Goal: Task Accomplishment & Management: Manage account settings

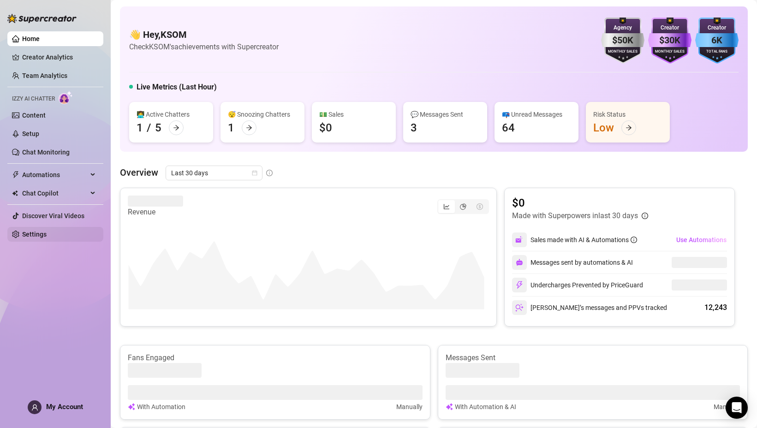
click at [47, 236] on link "Settings" at bounding box center [34, 234] width 24 height 7
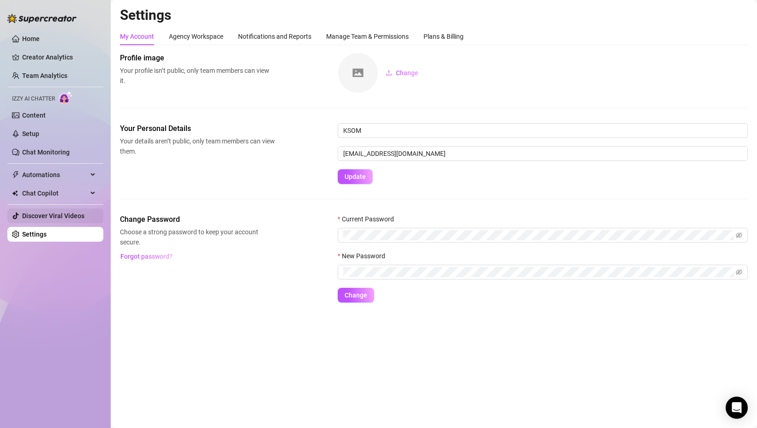
click at [51, 218] on link "Discover Viral Videos" at bounding box center [53, 215] width 62 height 7
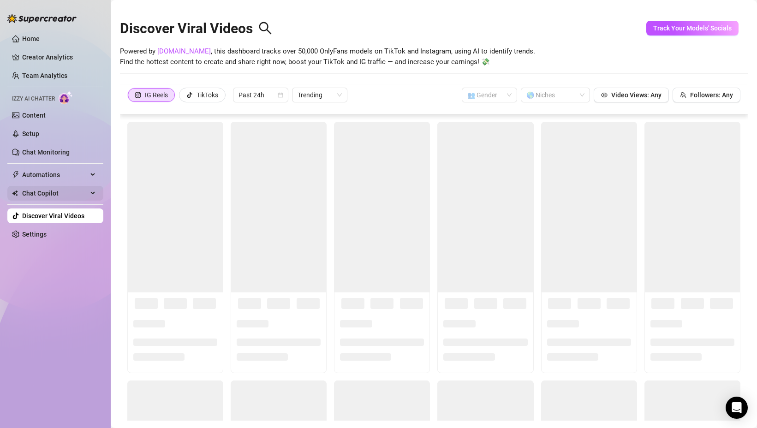
click at [44, 191] on span "Chat Copilot" at bounding box center [54, 193] width 65 height 15
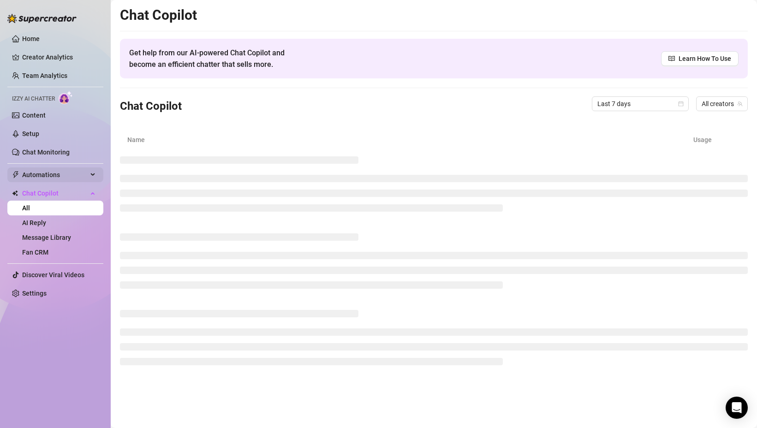
click at [42, 178] on span "Automations" at bounding box center [54, 174] width 65 height 15
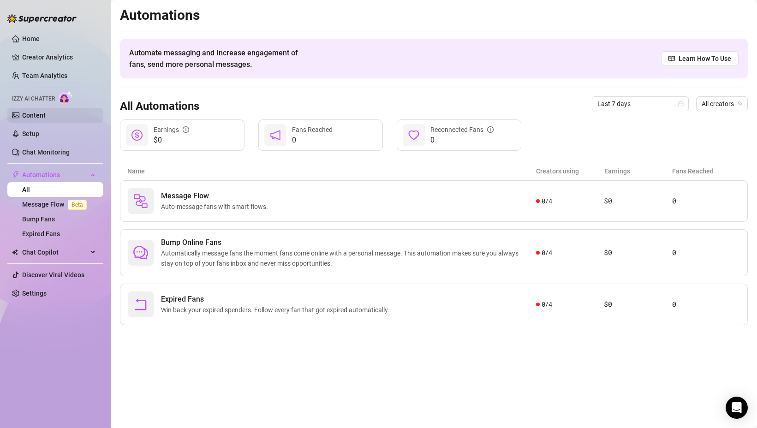
click at [40, 118] on link "Content" at bounding box center [34, 115] width 24 height 7
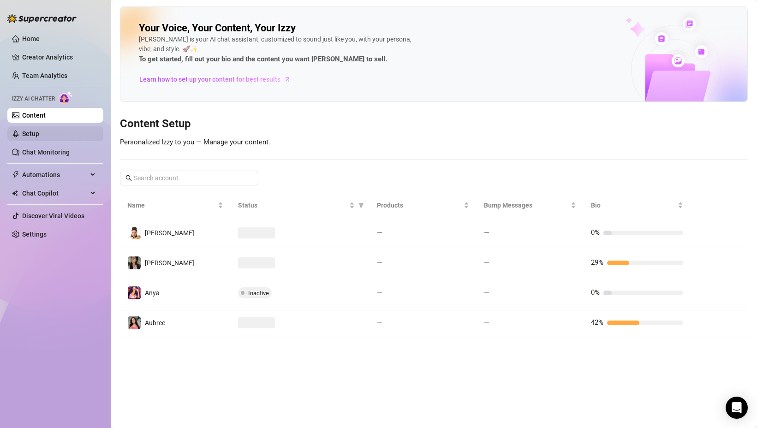
click at [39, 130] on link "Setup" at bounding box center [30, 133] width 17 height 7
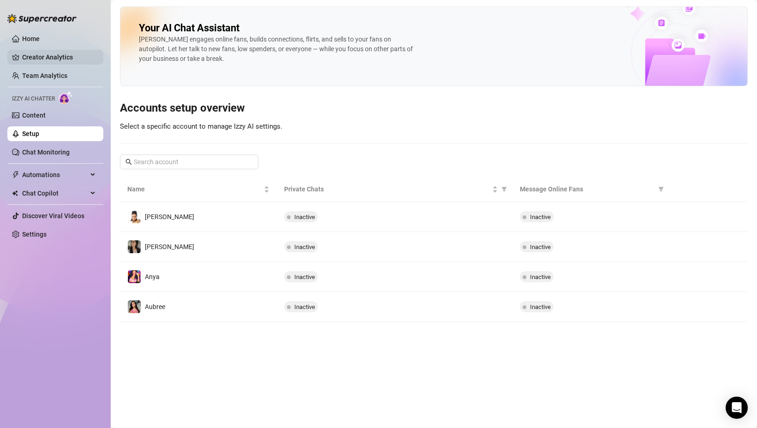
click at [36, 55] on link "Creator Analytics" at bounding box center [59, 57] width 74 height 15
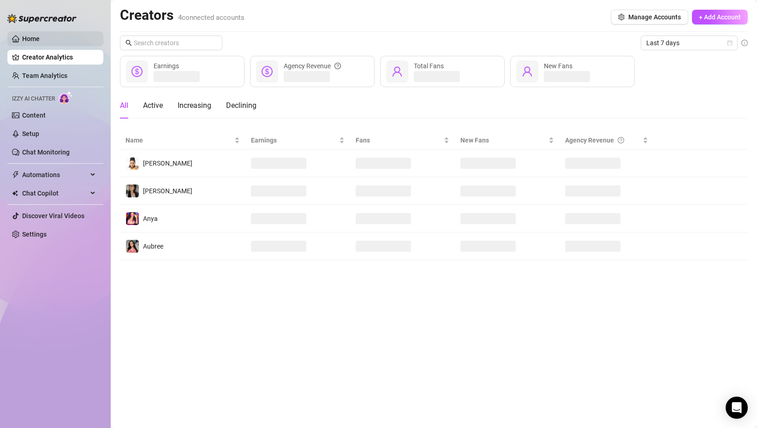
click at [36, 42] on link "Home" at bounding box center [31, 38] width 18 height 7
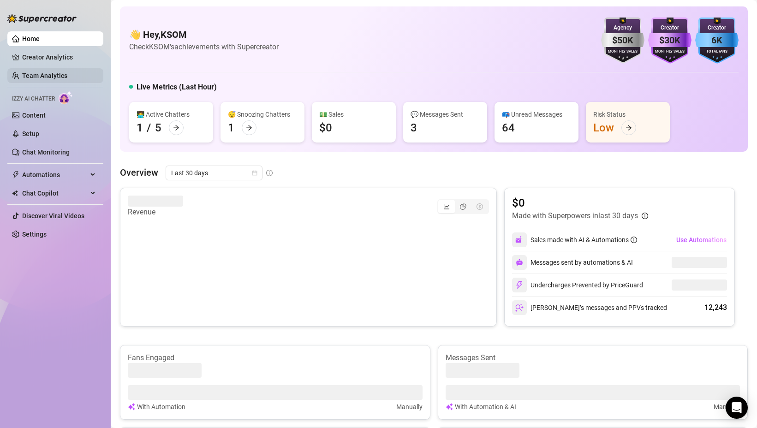
click at [38, 76] on link "Team Analytics" at bounding box center [44, 75] width 45 height 7
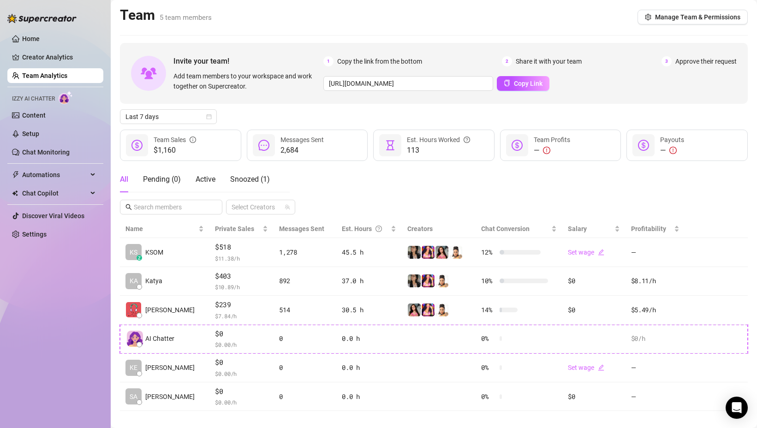
scroll to position [11, 0]
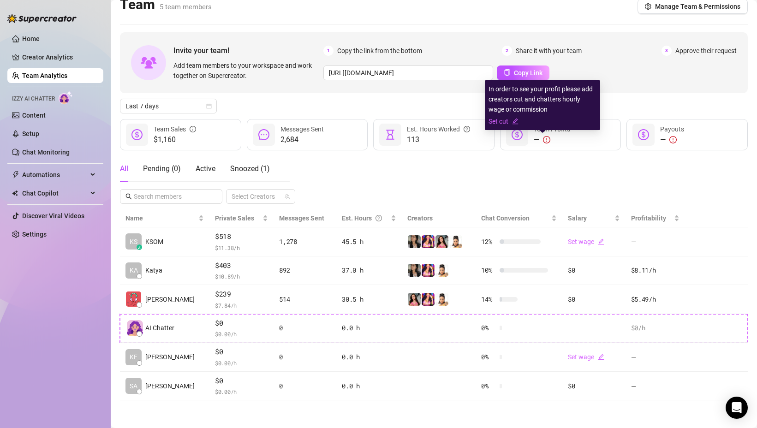
click at [544, 138] on icon "exclamation-circle" at bounding box center [546, 139] width 7 height 7
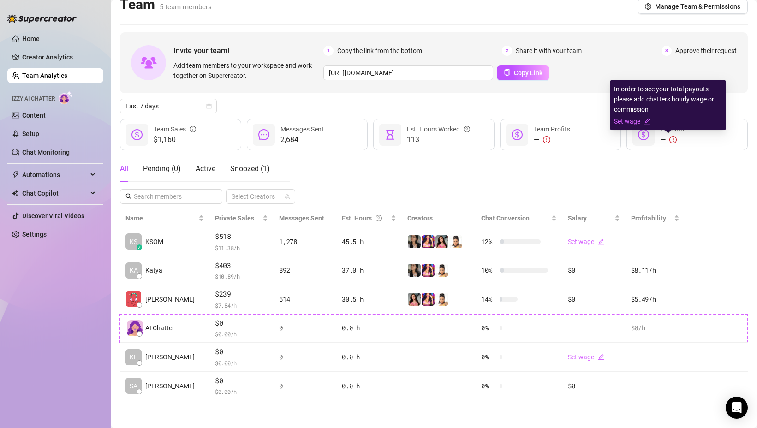
click at [671, 139] on icon "exclamation-circle" at bounding box center [672, 139] width 7 height 7
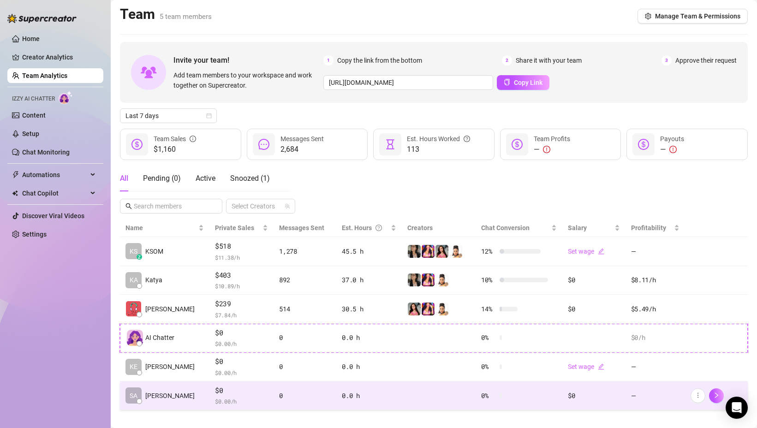
scroll to position [0, 0]
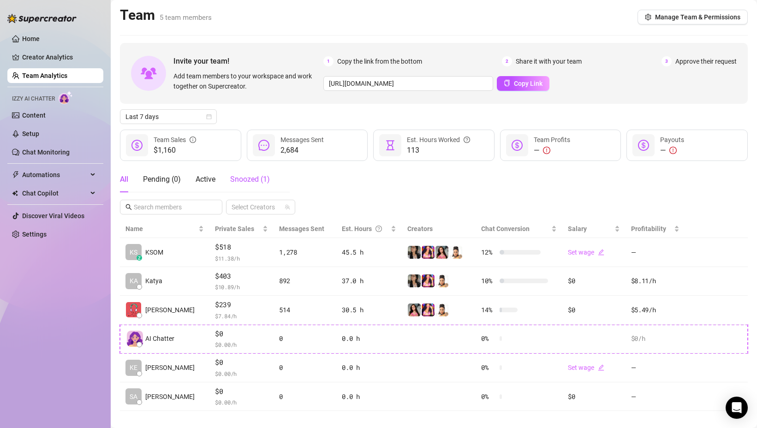
click at [248, 176] on span "Snoozed ( 1 )" at bounding box center [250, 179] width 40 height 9
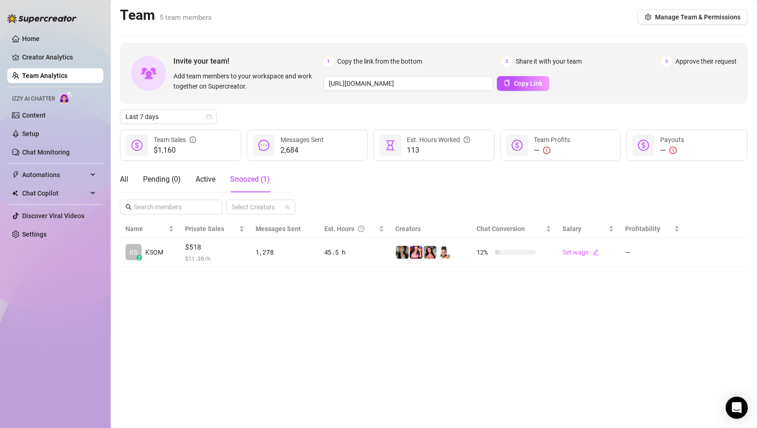
click at [129, 178] on div "All Pending ( 0 ) Active Snoozed ( 1 )" at bounding box center [195, 179] width 150 height 26
click at [125, 179] on div "All" at bounding box center [124, 179] width 8 height 11
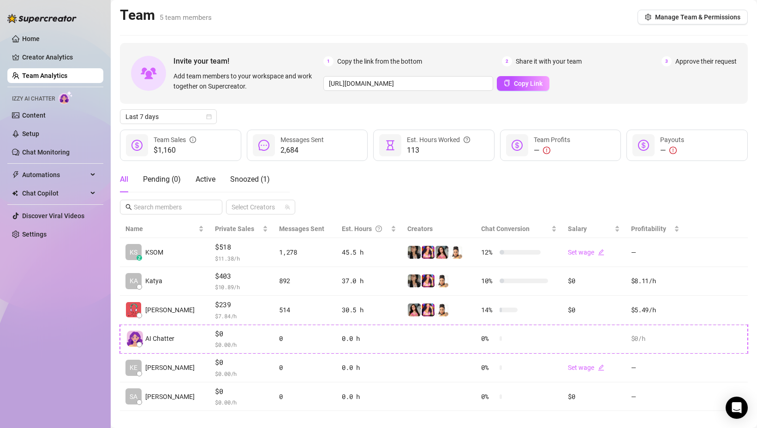
click at [369, 188] on div "All Pending ( 0 ) Active Snoozed ( 1 ) Select Creators" at bounding box center [434, 190] width 628 height 48
click at [324, 175] on div "All Pending ( 0 ) Active Snoozed ( 1 ) Select Creators" at bounding box center [434, 190] width 628 height 48
click at [196, 139] on icon "info-circle" at bounding box center [193, 140] width 6 height 6
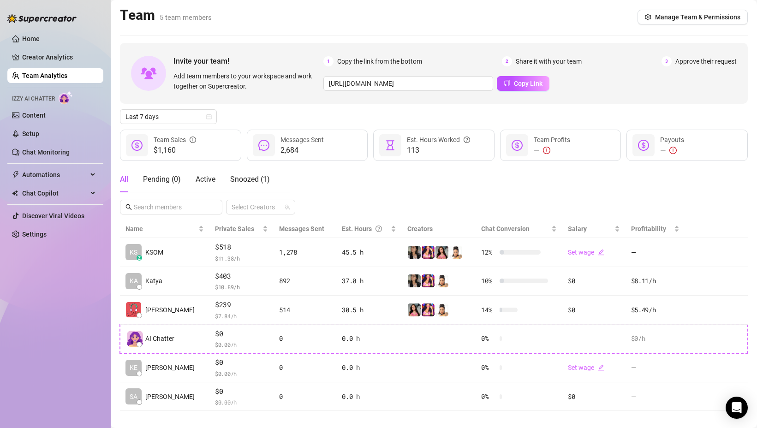
click at [298, 114] on div "Last 7 days" at bounding box center [434, 116] width 628 height 15
click at [178, 118] on span "Last 7 days" at bounding box center [168, 117] width 86 height 14
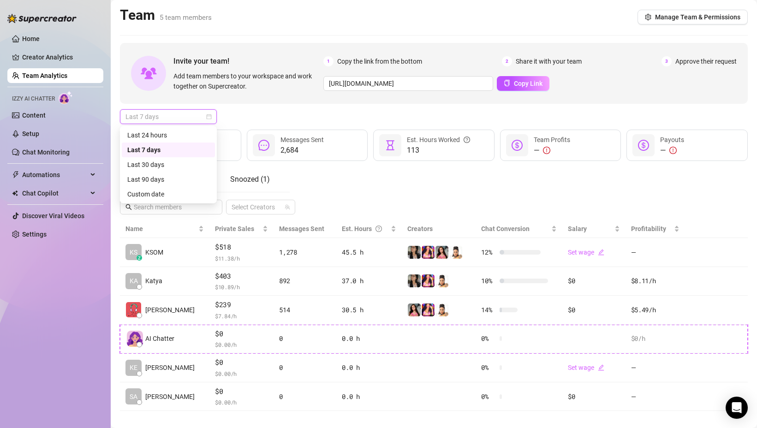
click at [174, 128] on div "Last 24 hours" at bounding box center [168, 135] width 93 height 15
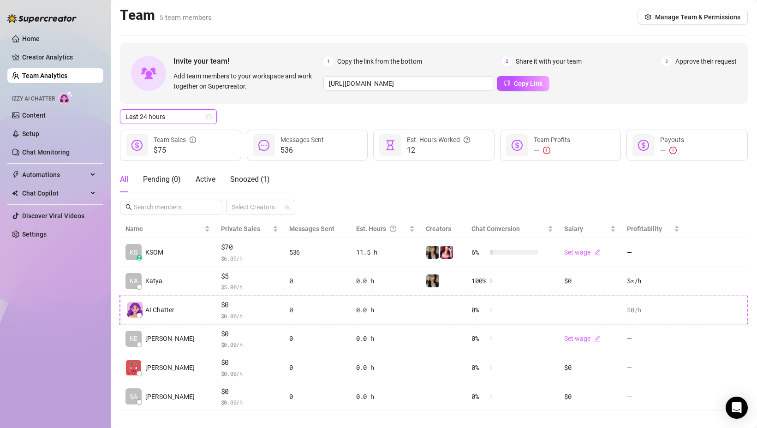
click at [174, 117] on span "Last 24 hours" at bounding box center [168, 117] width 86 height 14
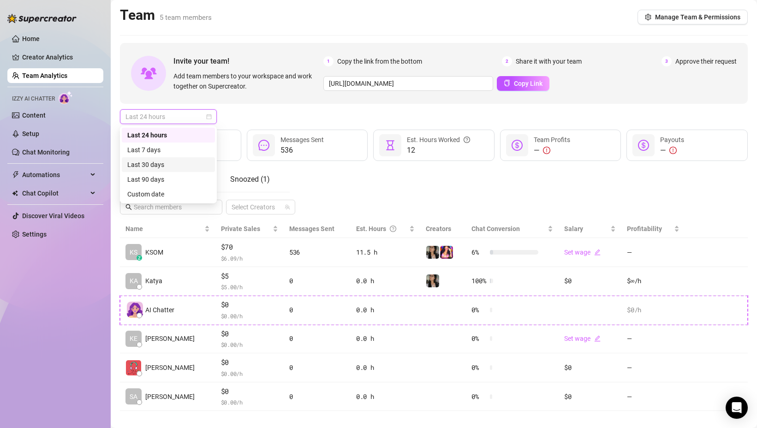
click at [173, 159] on div "Last 30 days" at bounding box center [168, 164] width 93 height 15
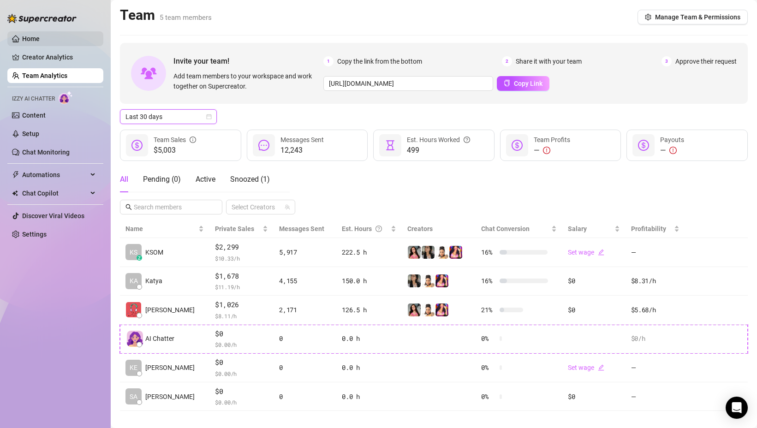
click at [40, 41] on link "Home" at bounding box center [31, 38] width 18 height 7
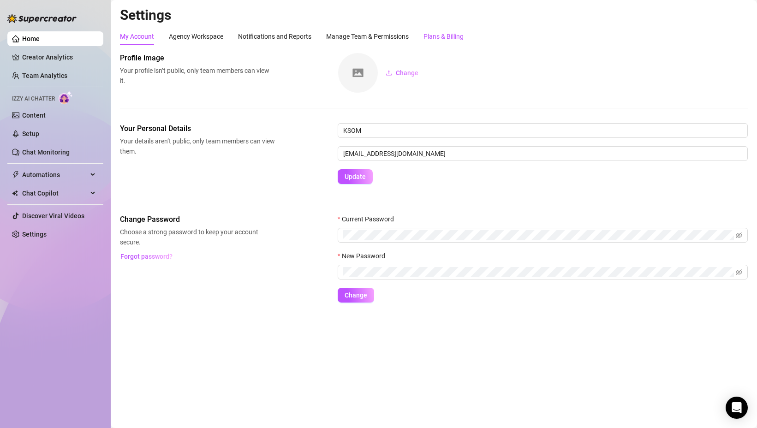
click at [445, 36] on div "Plans & Billing" at bounding box center [443, 36] width 40 height 10
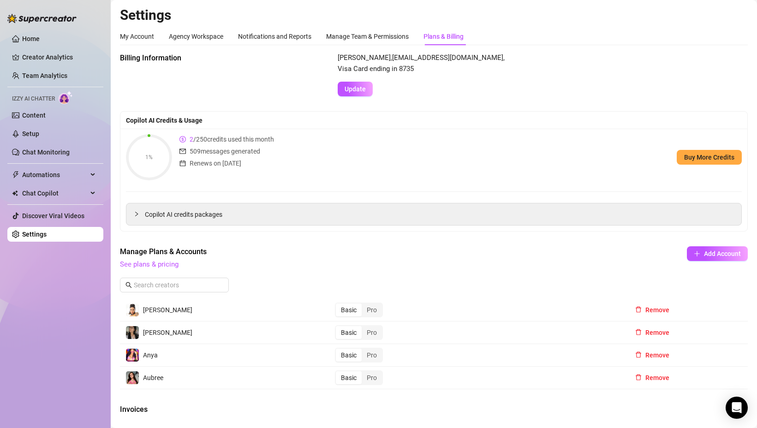
click at [209, 178] on div "2 / 250 credits used this month 509 messages generated Renews on [DATE]" at bounding box center [226, 157] width 95 height 46
click at [184, 137] on icon "dollar-circle" at bounding box center [182, 139] width 6 height 6
click at [190, 137] on span "2" at bounding box center [192, 139] width 4 height 7
click at [347, 34] on div "Manage Team & Permissions" at bounding box center [367, 36] width 83 height 10
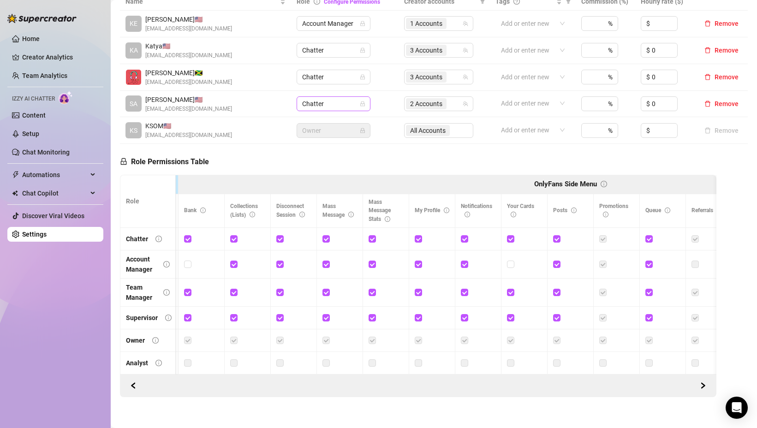
scroll to position [0, 250]
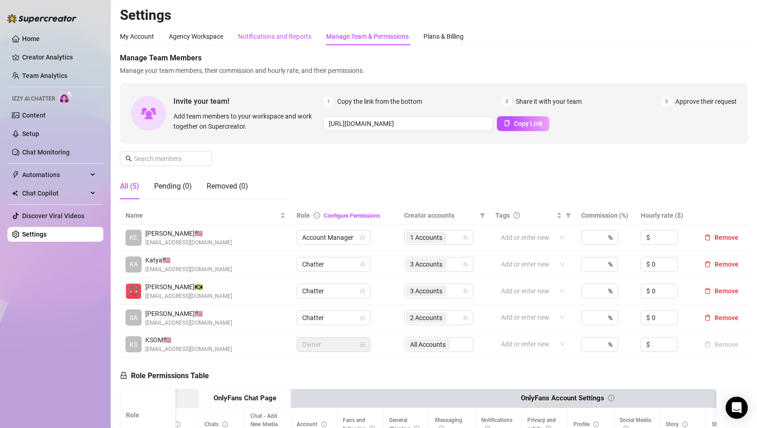
click at [282, 39] on div "Notifications and Reports" at bounding box center [274, 36] width 73 height 10
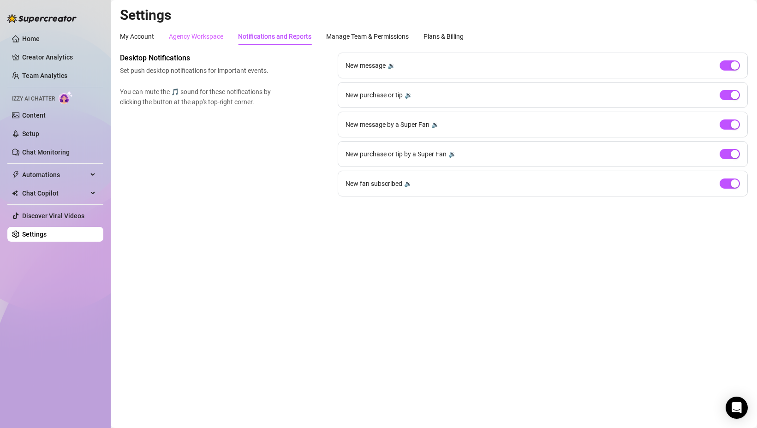
click at [216, 42] on div "Agency Workspace" at bounding box center [196, 37] width 54 height 18
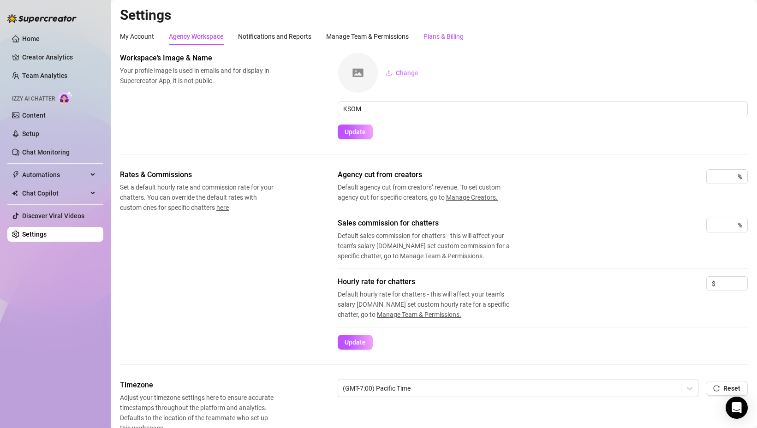
click at [434, 35] on div "Plans & Billing" at bounding box center [443, 36] width 40 height 10
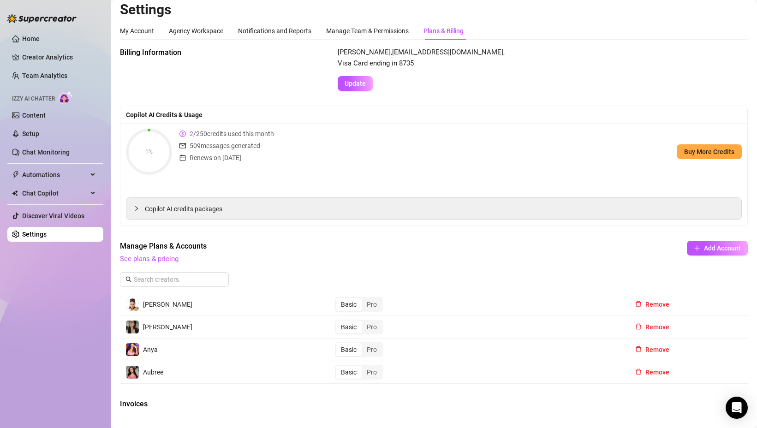
click at [170, 264] on span "See plans & pricing" at bounding box center [372, 259] width 504 height 11
click at [169, 262] on link "See plans & pricing" at bounding box center [149, 259] width 59 height 8
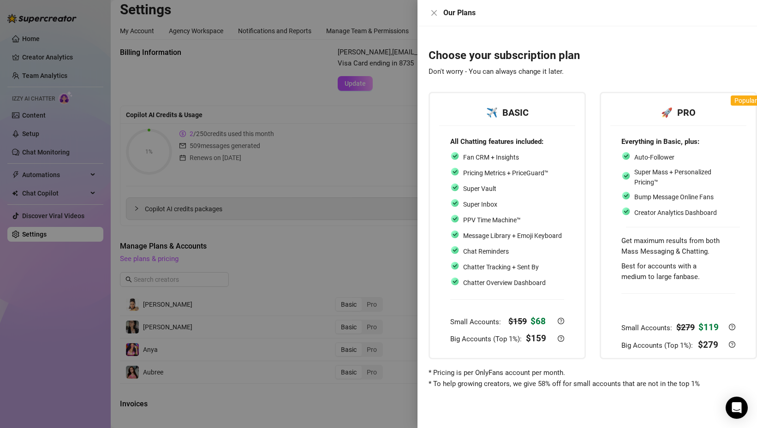
click at [386, 207] on div at bounding box center [378, 214] width 757 height 428
